Goal: Consume media (video, audio)

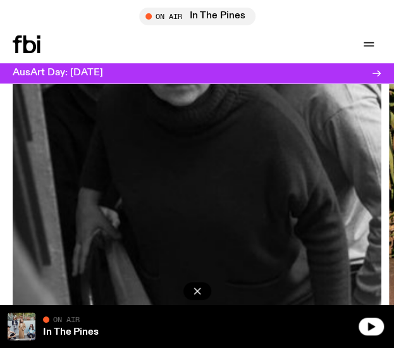
scroll to position [870, 0]
click at [111, 206] on img at bounding box center [197, 100] width 369 height 492
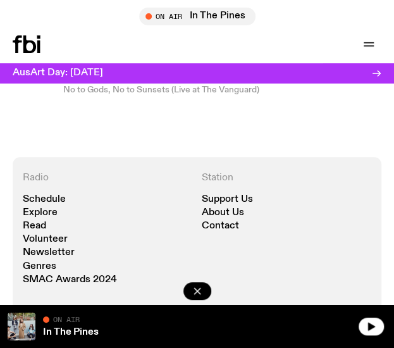
scroll to position [1188, 0]
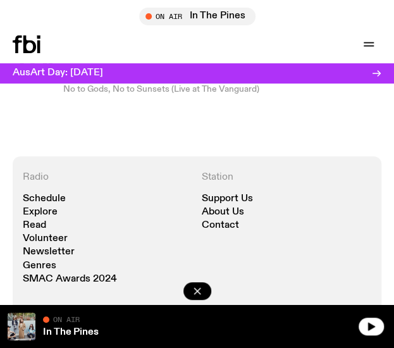
click at [21, 60] on div "Schedule Explore Read Volunteer Newsletter On Air In The Pines Tune in live On …" at bounding box center [197, 44] width 394 height 38
click at [30, 35] on icon at bounding box center [27, 44] width 28 height 18
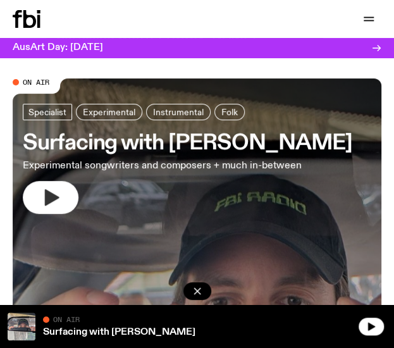
click at [42, 189] on icon "button" at bounding box center [51, 197] width 20 height 20
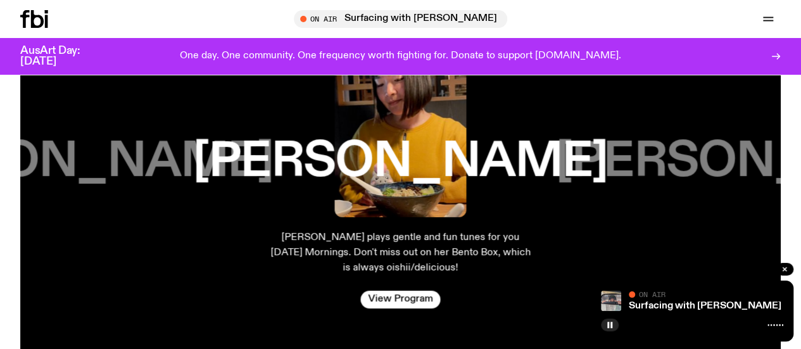
scroll to position [2025, 0]
